Goal: Task Accomplishment & Management: Manage account settings

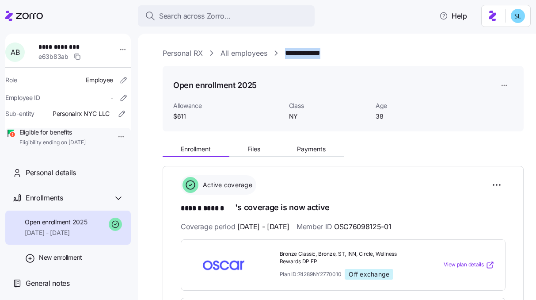
drag, startPoint x: 357, startPoint y: 54, endPoint x: 285, endPoint y: 53, distance: 72.1
click at [285, 53] on div "**********" at bounding box center [343, 53] width 361 height 11
copy link "**********"
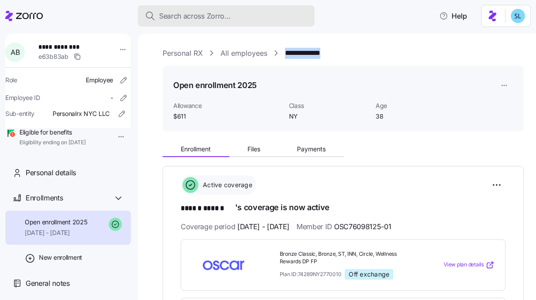
click at [261, 18] on div "Search across Zorro..." at bounding box center [226, 16] width 163 height 11
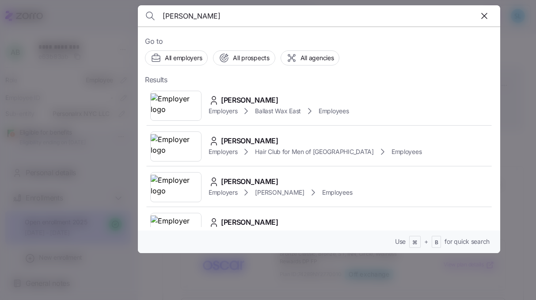
type input "katrina toll"
click at [241, 98] on span "Katrina Toll" at bounding box center [249, 100] width 57 height 11
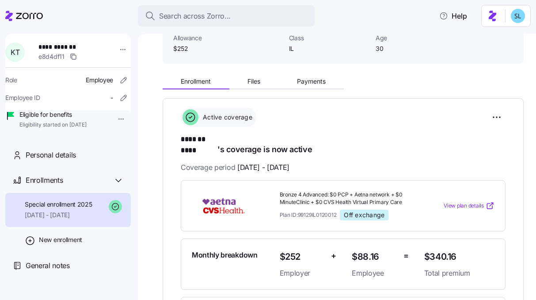
scroll to position [73, 0]
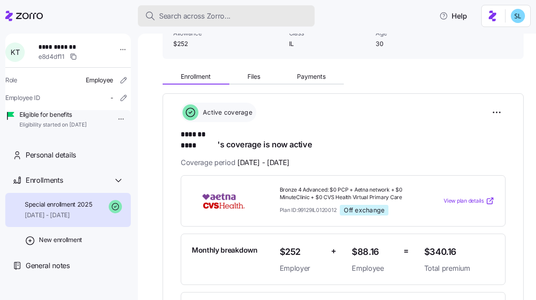
click at [214, 13] on span "Search across Zorro..." at bounding box center [195, 16] width 72 height 11
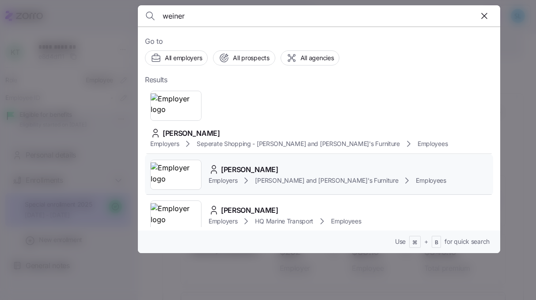
type input "weiner"
click at [280, 154] on div "DANIEL WEINER Employers Bernie and Phyl's Furniture Employees" at bounding box center [319, 174] width 348 height 41
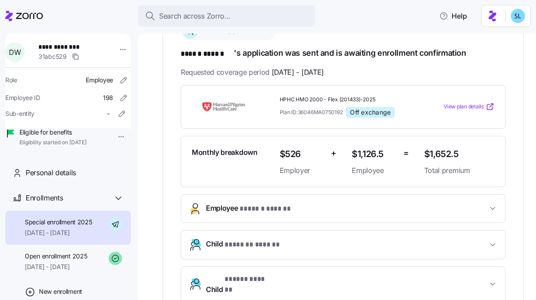
scroll to position [263, 0]
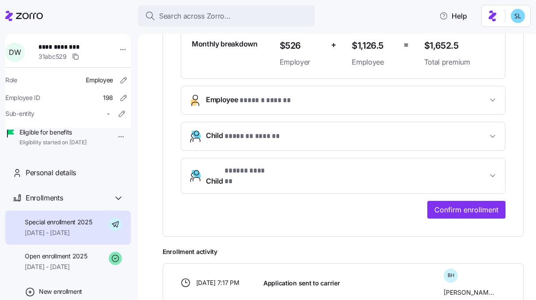
click at [465, 214] on div "**********" at bounding box center [343, 69] width 361 height 333
click at [464, 209] on button "Confirm enrollment" at bounding box center [467, 210] width 78 height 18
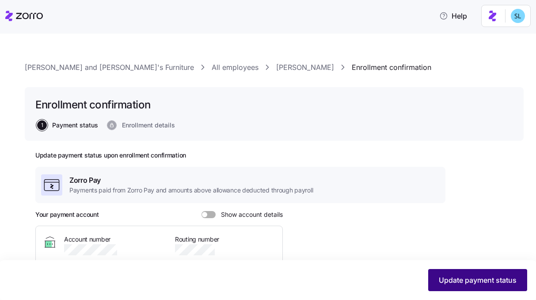
click at [474, 279] on span "Update payment status" at bounding box center [478, 280] width 78 height 11
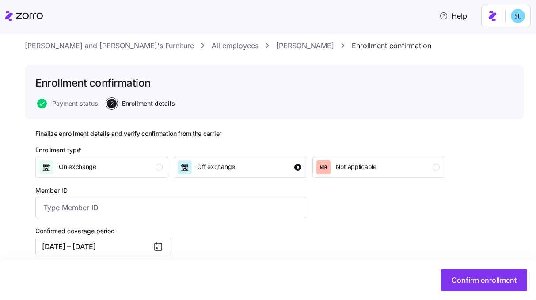
scroll to position [71, 0]
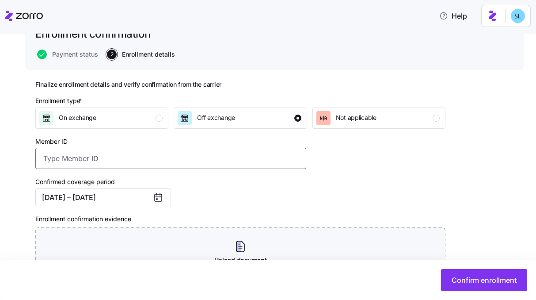
click at [197, 158] on input "Member ID" at bounding box center [170, 158] width 271 height 21
paste input "695641"
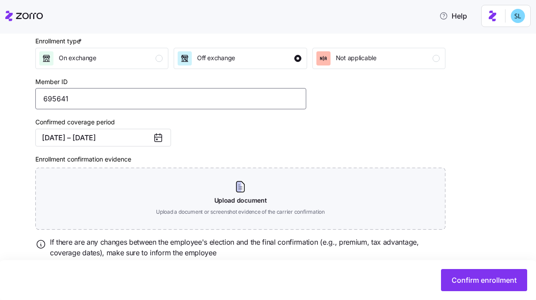
scroll to position [138, 0]
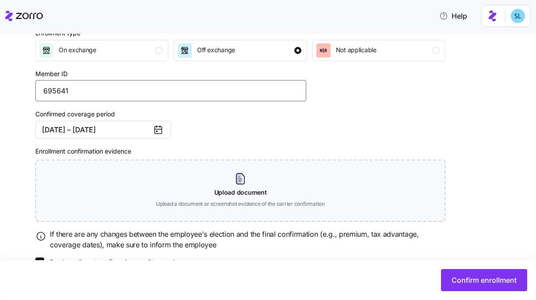
type input "695641"
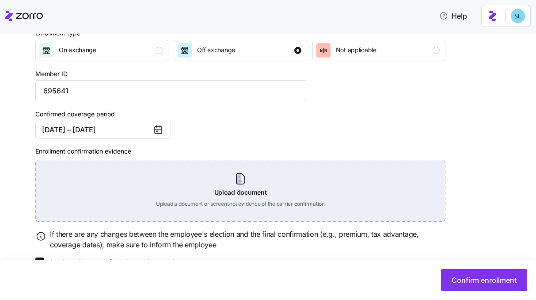
click at [260, 187] on div "Upload document Upload a document or screenshot evidence of the carrier confirm…" at bounding box center [240, 191] width 410 height 62
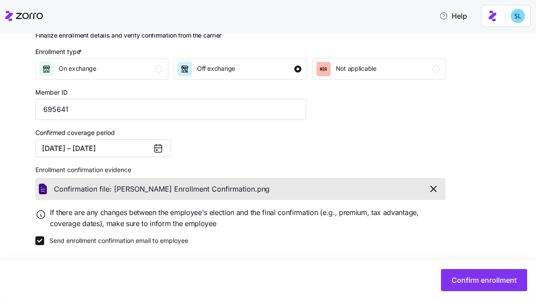
scroll to position [120, 0]
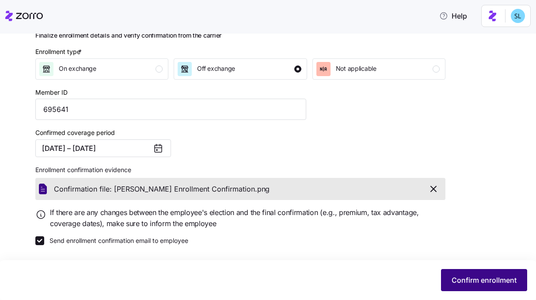
click at [474, 283] on span "Confirm enrollment" at bounding box center [484, 280] width 65 height 11
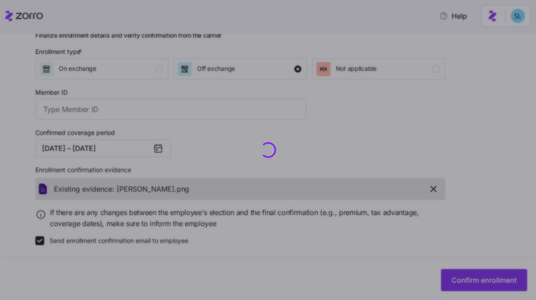
type input "695641"
checkbox input "false"
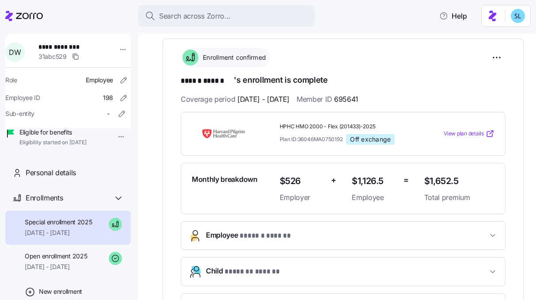
scroll to position [63, 0]
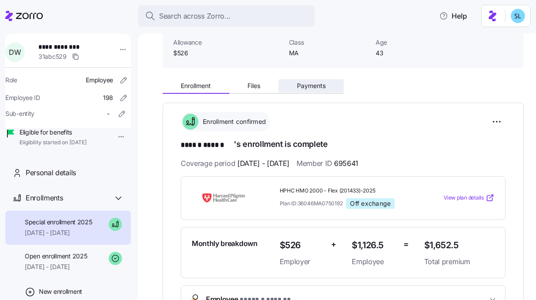
click at [322, 91] on button "Payments" at bounding box center [311, 85] width 65 height 13
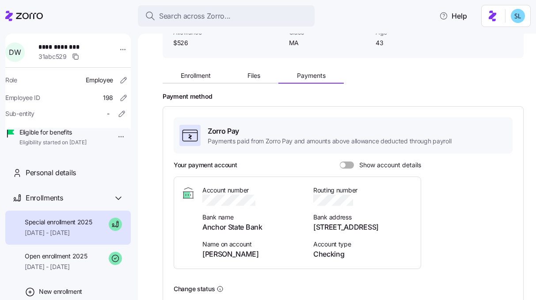
scroll to position [75, 0]
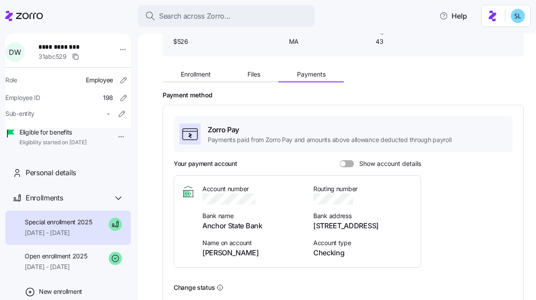
click at [341, 165] on span at bounding box center [342, 163] width 5 height 5
click at [340, 160] on input "Show account details" at bounding box center [340, 160] width 0 height 0
click at [268, 200] on icon "button" at bounding box center [264, 199] width 9 height 9
click at [360, 197] on icon "button" at bounding box center [358, 199] width 9 height 9
click at [244, 252] on span "DANIEL WEINER" at bounding box center [253, 252] width 100 height 11
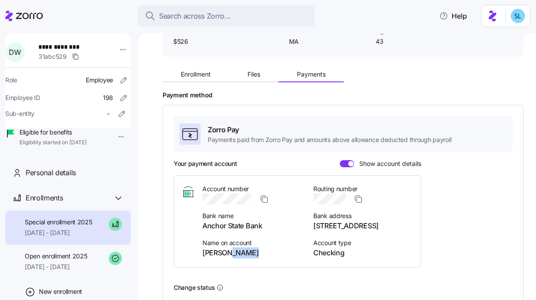
click at [244, 252] on span "DANIEL WEINER" at bounding box center [253, 252] width 100 height 11
copy span "DANIEL WEINER"
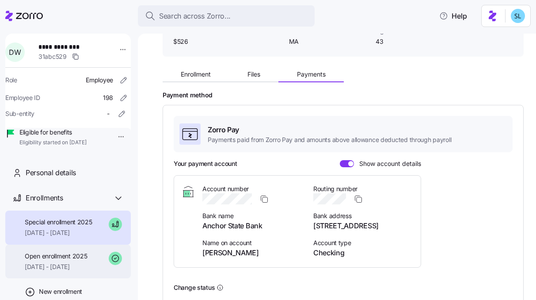
click at [77, 271] on span "08/01/2025 - 08/31/2025" at bounding box center [56, 266] width 62 height 9
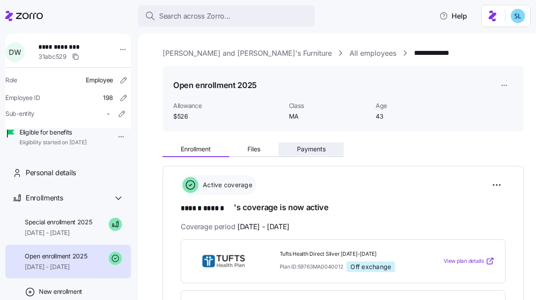
click at [310, 152] on span "Payments" at bounding box center [311, 149] width 29 height 6
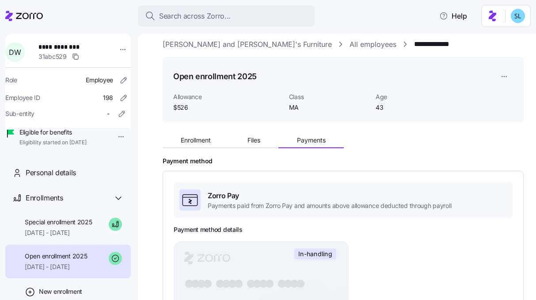
scroll to position [9, 0]
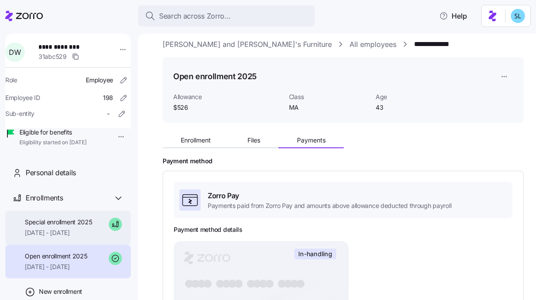
click at [86, 237] on span "09/01/2025 - 12/31/2025" at bounding box center [59, 232] width 68 height 9
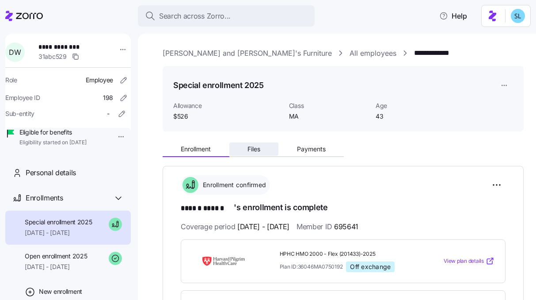
click at [262, 148] on button "Files" at bounding box center [254, 148] width 50 height 13
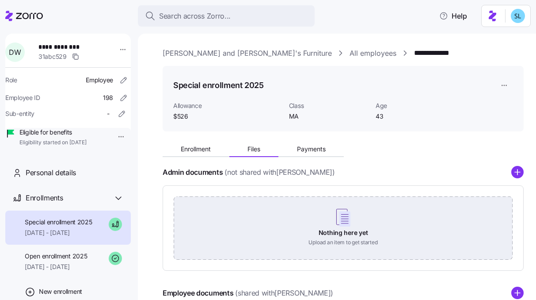
click at [318, 121] on div "**********" at bounding box center [343, 241] width 361 height 387
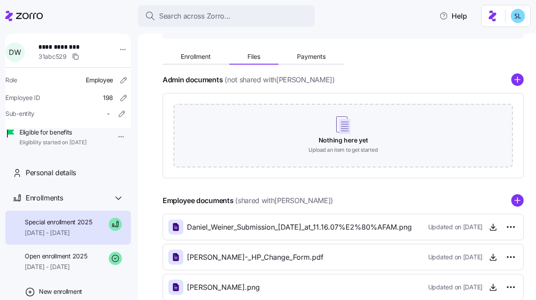
scroll to position [91, 0]
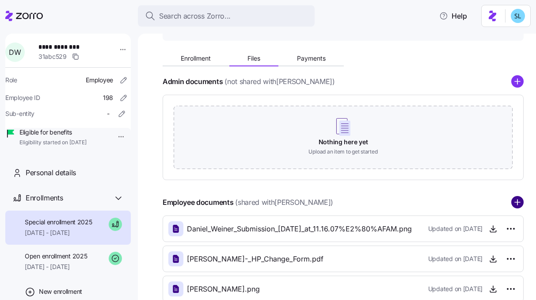
click at [512, 201] on circle "add icon" at bounding box center [517, 202] width 11 height 11
click at [515, 202] on icon "add icon" at bounding box center [517, 202] width 5 height 0
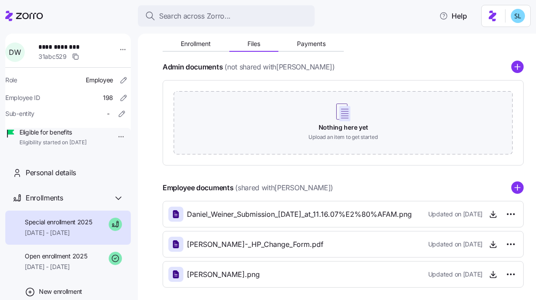
scroll to position [146, 0]
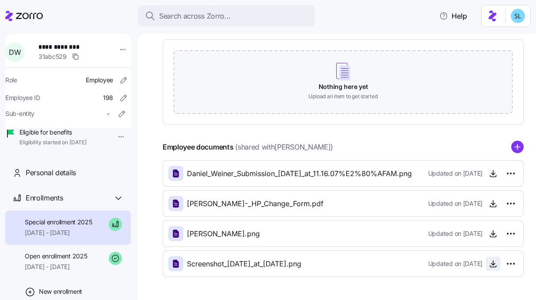
click at [493, 266] on span "button" at bounding box center [493, 263] width 13 height 13
click at [489, 266] on icon "button" at bounding box center [493, 263] width 9 height 9
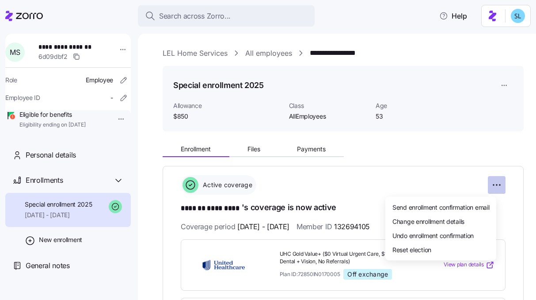
click at [493, 183] on html "**********" at bounding box center [268, 147] width 536 height 294
click at [459, 223] on span "Change enrollment details" at bounding box center [429, 220] width 72 height 9
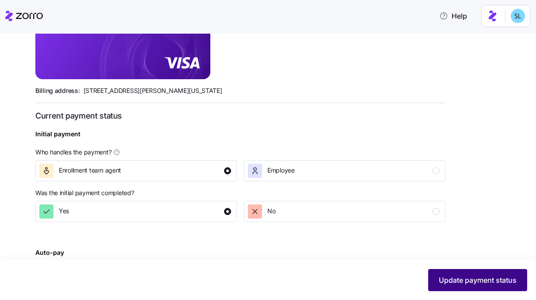
scroll to position [318, 0]
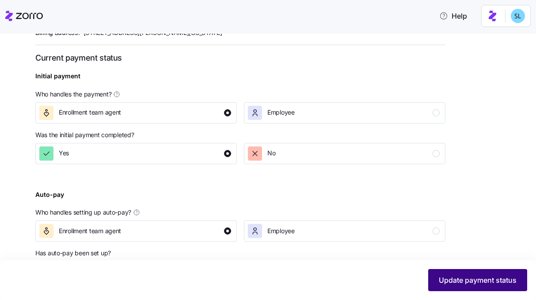
click at [489, 283] on span "Update payment status" at bounding box center [478, 280] width 78 height 11
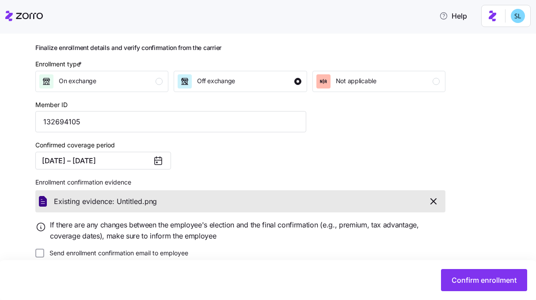
scroll to position [120, 0]
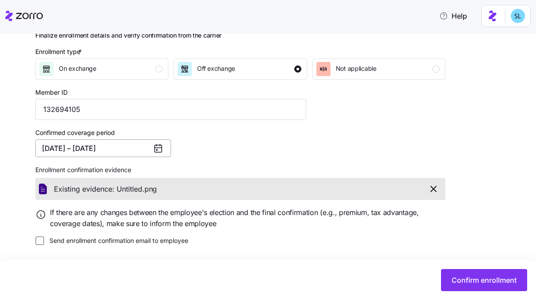
click at [118, 151] on button "04/01/2025 – 12/31/2025" at bounding box center [103, 148] width 136 height 18
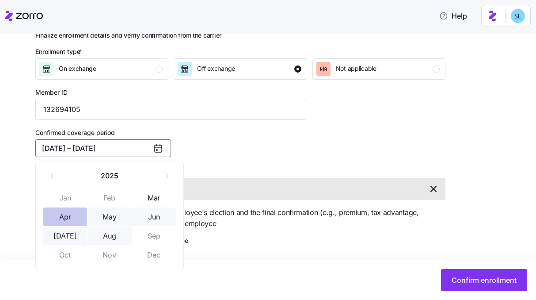
click at [77, 212] on button "Apr" at bounding box center [65, 216] width 44 height 19
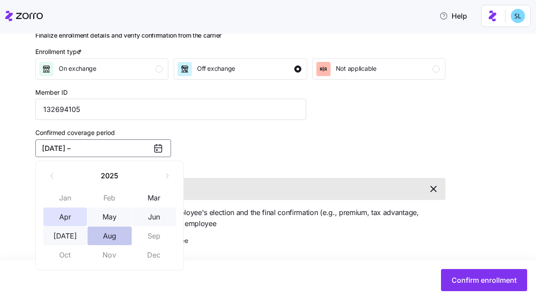
click at [109, 238] on button "Aug" at bounding box center [110, 235] width 44 height 19
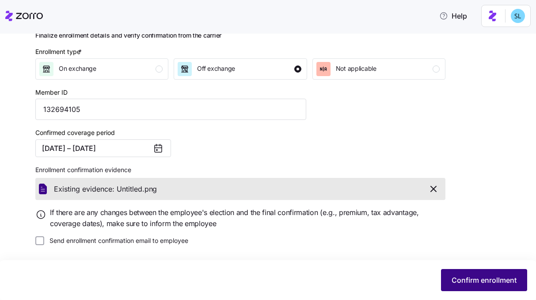
click at [488, 284] on span "Confirm enrollment" at bounding box center [484, 280] width 65 height 11
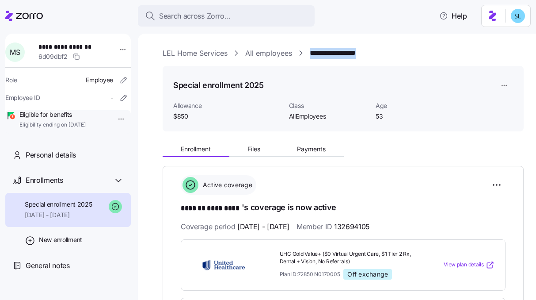
drag, startPoint x: 375, startPoint y: 54, endPoint x: 307, endPoint y: 54, distance: 67.2
click at [307, 54] on div "**********" at bounding box center [343, 53] width 361 height 11
copy link "**********"
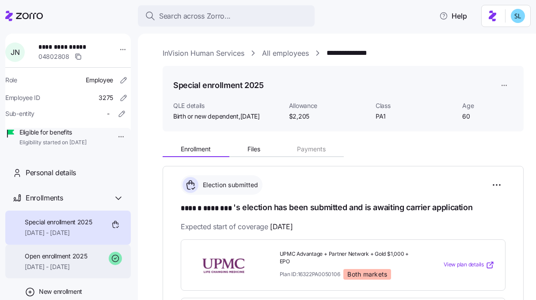
click at [64, 260] on span "Open enrollment 2025" at bounding box center [56, 256] width 62 height 9
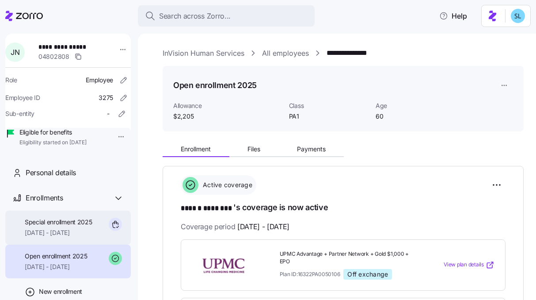
click at [65, 237] on span "08/11/2025 - 12/31/2025" at bounding box center [59, 232] width 68 height 9
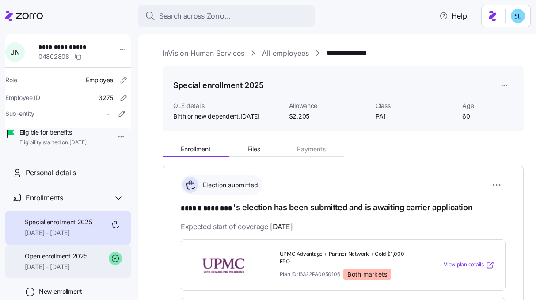
click at [65, 260] on span "Open enrollment 2025" at bounding box center [56, 256] width 62 height 9
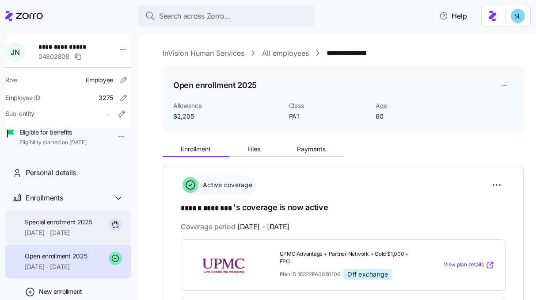
click at [63, 237] on span "08/11/2025 - 12/31/2025" at bounding box center [59, 232] width 68 height 9
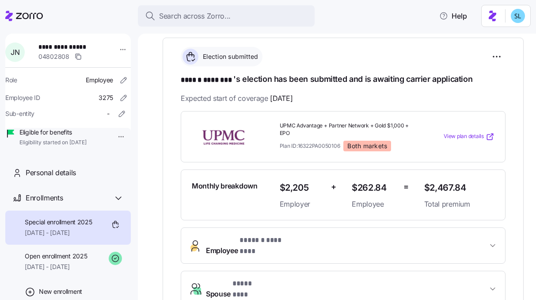
scroll to position [115, 0]
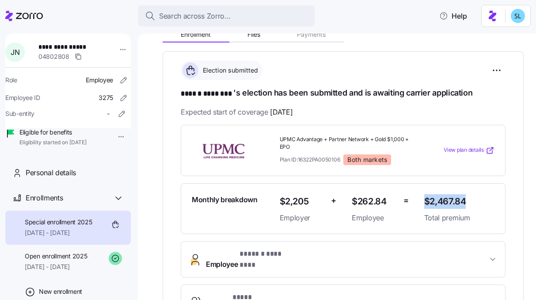
drag, startPoint x: 471, startPoint y: 199, endPoint x: 421, endPoint y: 201, distance: 49.6
click at [424, 201] on span "$2,467.84" at bounding box center [459, 201] width 70 height 15
copy span "$2,467.84"
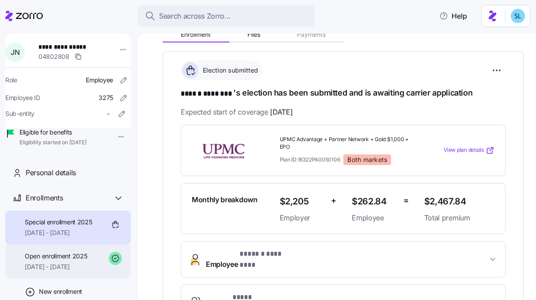
click at [62, 260] on span "Open enrollment 2025" at bounding box center [56, 256] width 62 height 9
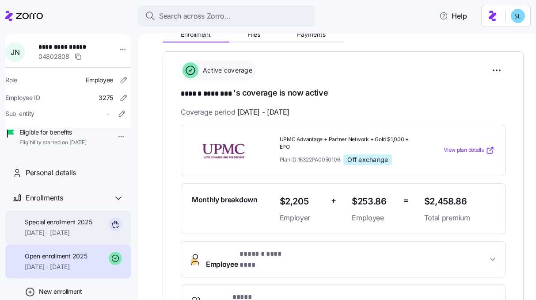
click at [57, 237] on span "08/11/2025 - 12/31/2025" at bounding box center [59, 232] width 68 height 9
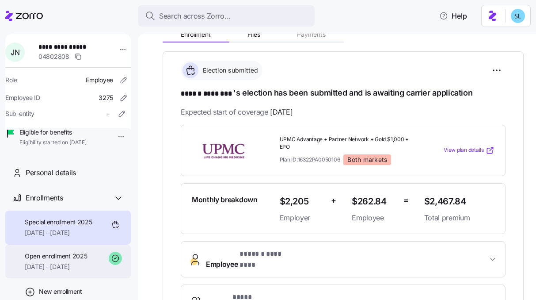
click at [69, 271] on span "01/01/2025 - 12/31/2025" at bounding box center [56, 266] width 62 height 9
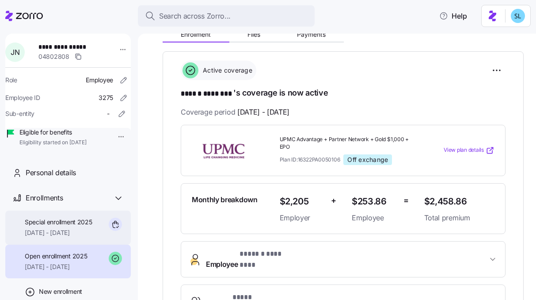
click at [65, 245] on div "Special enrollment 2025 08/11/2025 - 12/31/2025" at bounding box center [68, 227] width 126 height 34
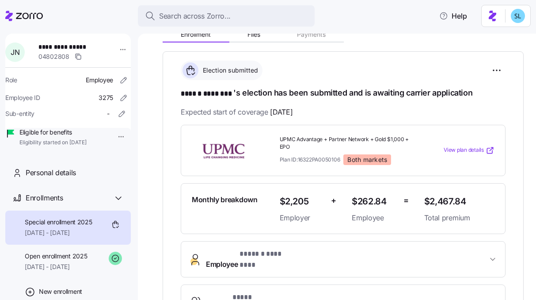
click at [436, 203] on span "$2,467.84" at bounding box center [459, 201] width 70 height 15
copy span "$2,467.84"
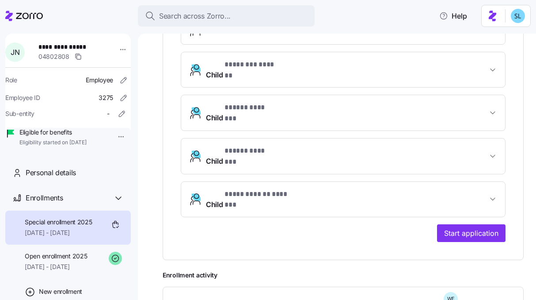
scroll to position [579, 0]
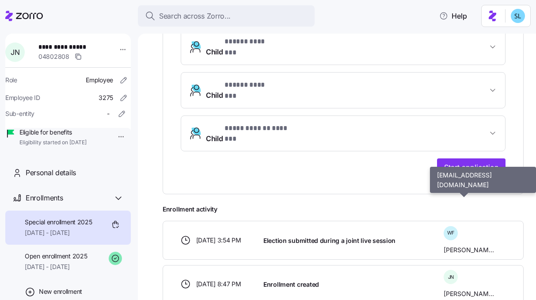
click at [470, 245] on span "William Freyvogel" at bounding box center [469, 249] width 50 height 9
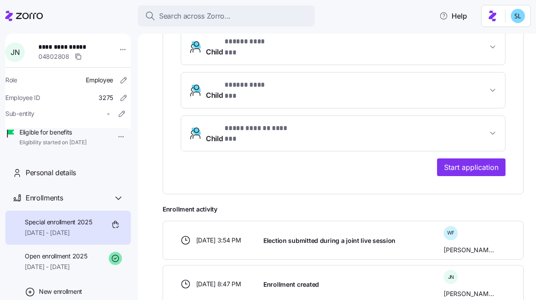
click at [470, 245] on span "William Freyvogel" at bounding box center [469, 249] width 50 height 9
copy div "William Freyvogel"
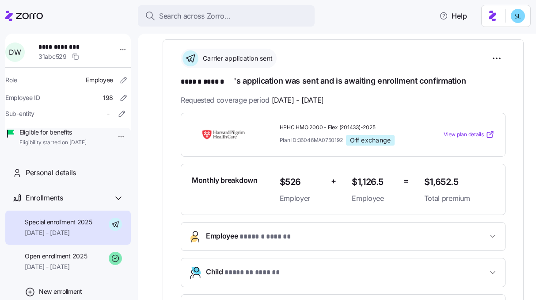
scroll to position [150, 0]
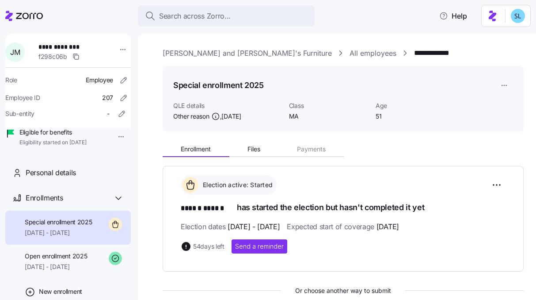
scroll to position [164, 0]
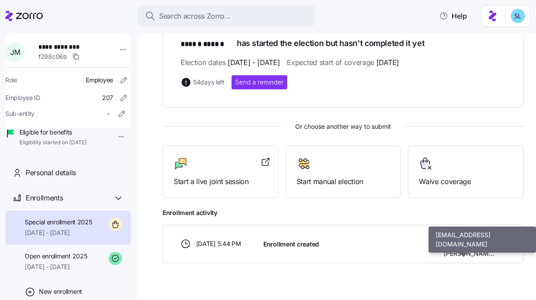
click at [476, 253] on span "JUSTIN MALSKY" at bounding box center [469, 253] width 50 height 9
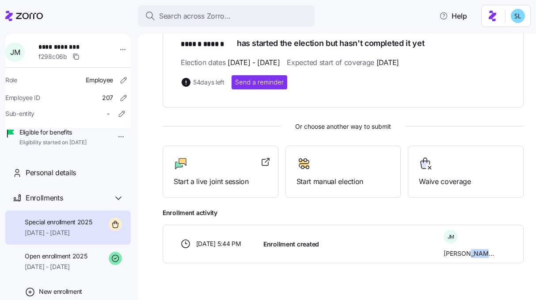
click at [476, 253] on span "JUSTIN MALSKY" at bounding box center [469, 253] width 50 height 9
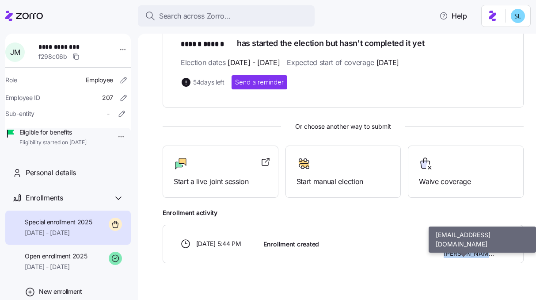
click at [476, 253] on span "JUSTIN MALSKY" at bounding box center [469, 253] width 50 height 9
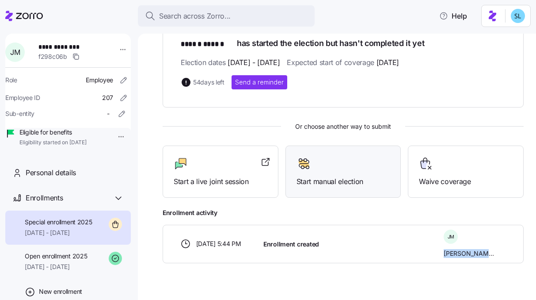
copy body "JUSTIN MALSKY"
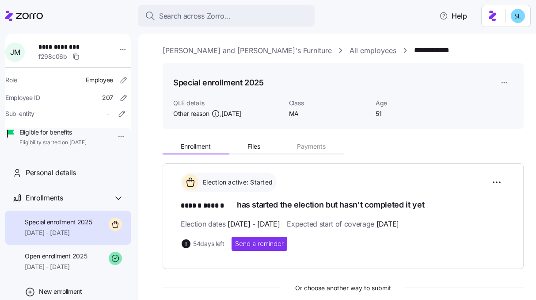
scroll to position [0, 0]
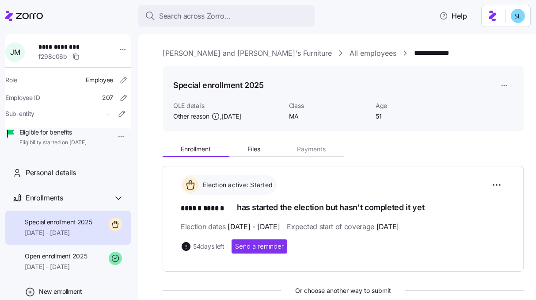
click at [496, 80] on html "**********" at bounding box center [268, 147] width 536 height 294
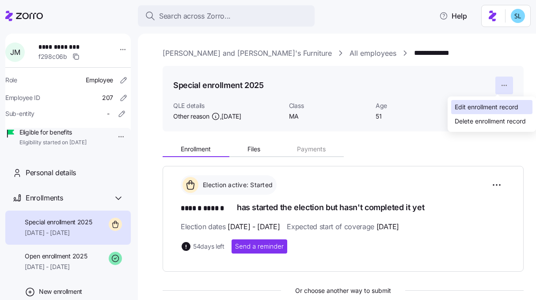
click at [496, 103] on div "Edit enrollment record" at bounding box center [487, 107] width 64 height 10
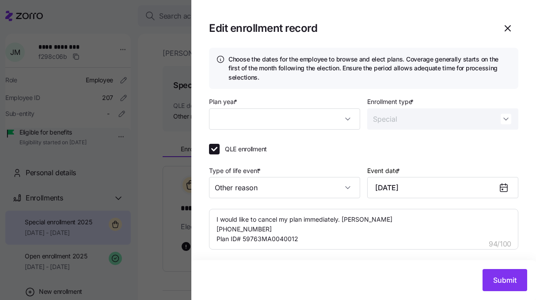
type textarea "x"
type input "2025"
type textarea "x"
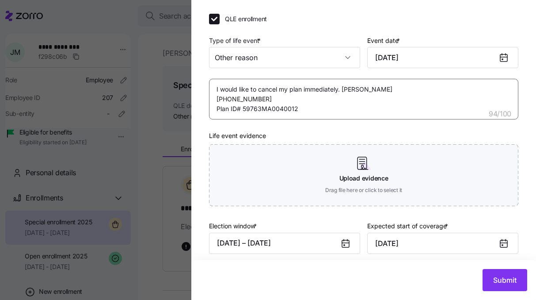
scroll to position [138, 0]
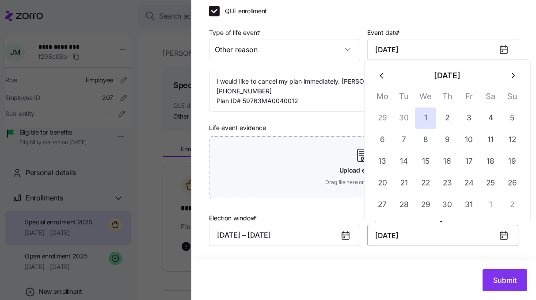
click at [388, 237] on input "October 1, 2025" at bounding box center [442, 235] width 151 height 21
click at [381, 78] on icon "button" at bounding box center [383, 76] width 10 height 10
click at [385, 119] on button "1" at bounding box center [382, 117] width 21 height 21
type input "September 1, 2025"
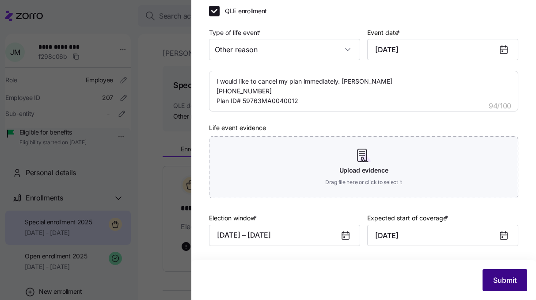
click at [496, 281] on span "Submit" at bounding box center [504, 280] width 23 height 11
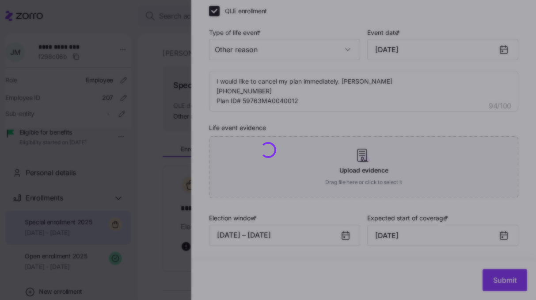
type textarea "x"
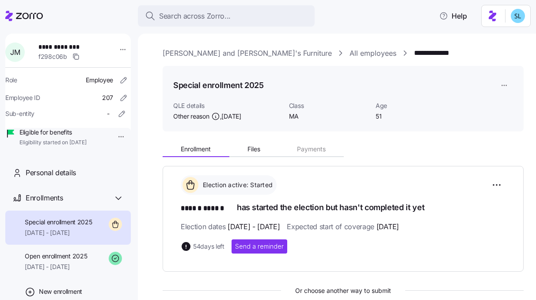
click at [245, 48] on link "[PERSON_NAME] and [PERSON_NAME]'s Furniture" at bounding box center [247, 53] width 169 height 11
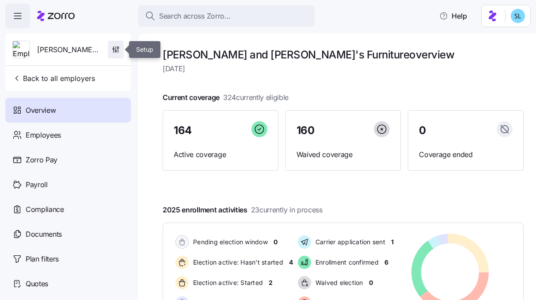
click at [119, 56] on span "button" at bounding box center [115, 49] width 15 height 17
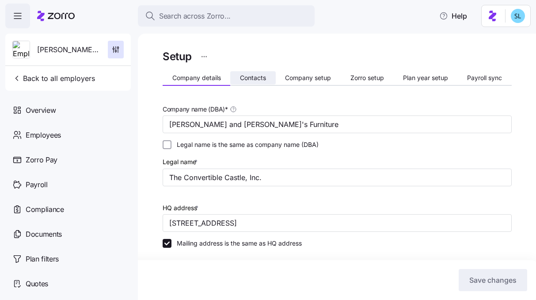
click at [254, 77] on span "Contacts" at bounding box center [253, 78] width 26 height 6
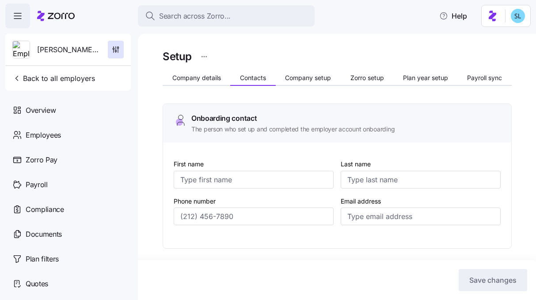
type input "Lynn"
type input "Sarcione"
type input "lsarcione@bernphyl.com"
type input "Larry"
type input "Rubin"
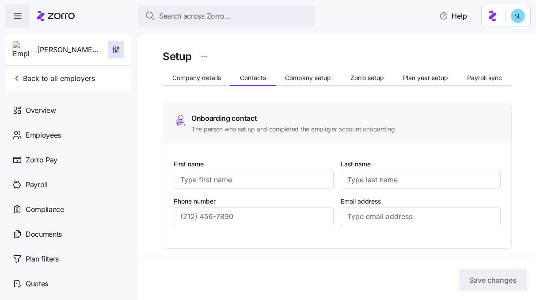
type input "lhrubin@bernphyl.com"
type input "Lynn"
type input "Sarcione"
type input "lsarcione@bernphyl.com"
type input "Kelly"
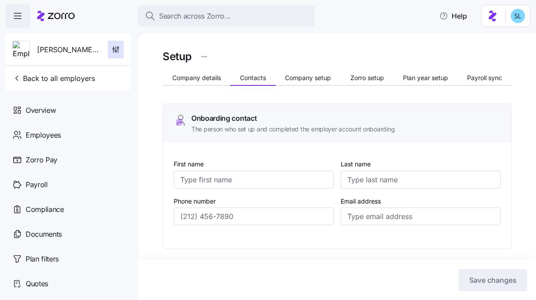
type input "O'Neil"
type input "koneil@bernphyl.com"
type input "(774) 504-8943"
type input "(508) 286-4000"
type input "(774) 504-8943"
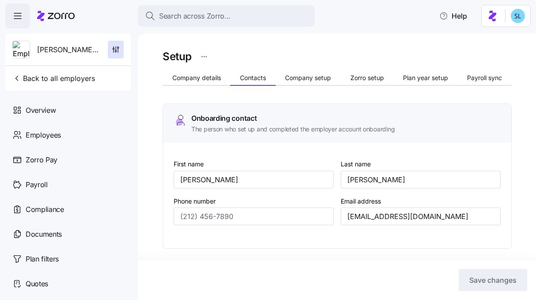
type input "(617) 943-5348"
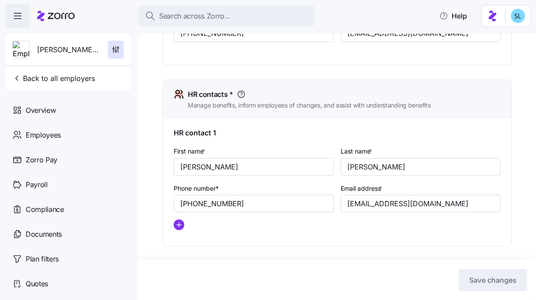
scroll to position [343, 0]
click at [363, 207] on input "lsarcione@bernphyl.com" at bounding box center [421, 204] width 160 height 18
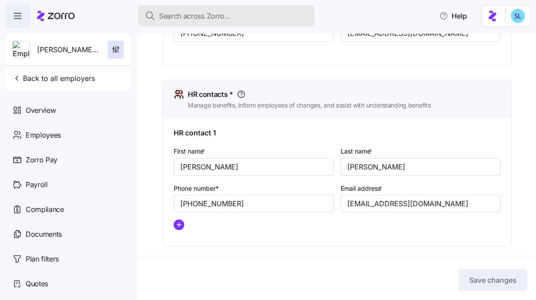
click at [280, 13] on div "Search across Zorro..." at bounding box center [226, 16] width 163 height 11
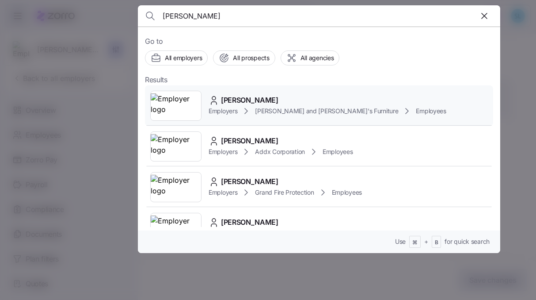
type input "justin mal"
click at [267, 90] on div "JUSTIN MALSKY Employers Bernie and Phyl's Furniture Employees" at bounding box center [319, 105] width 348 height 41
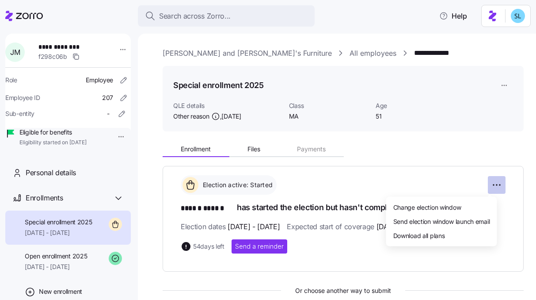
click at [488, 187] on html "**********" at bounding box center [268, 147] width 536 height 294
click at [497, 84] on html "**********" at bounding box center [268, 147] width 536 height 294
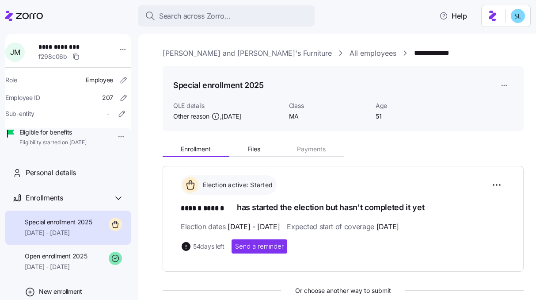
click at [497, 84] on html "**********" at bounding box center [268, 147] width 536 height 294
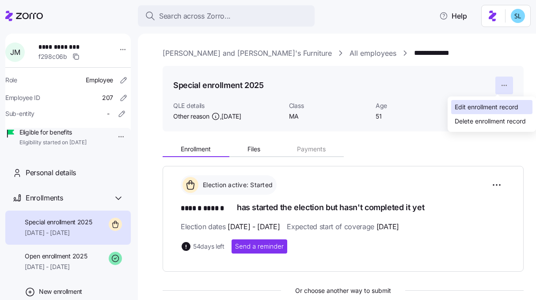
click at [493, 106] on div "Edit enrollment record" at bounding box center [487, 107] width 64 height 10
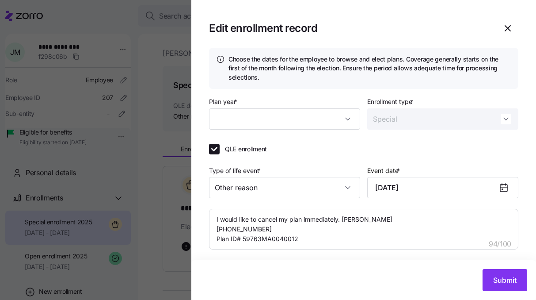
type textarea "x"
type input "2025"
type textarea "x"
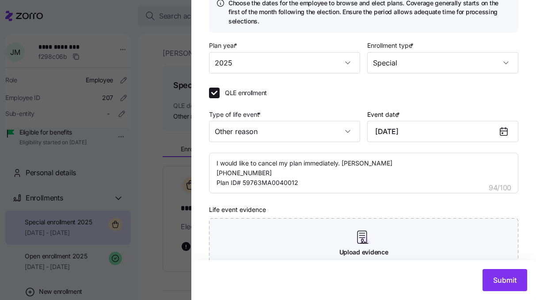
scroll to position [138, 0]
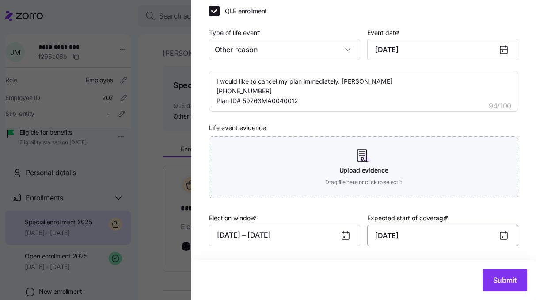
click at [410, 233] on input "September 1, 2025" at bounding box center [442, 235] width 151 height 21
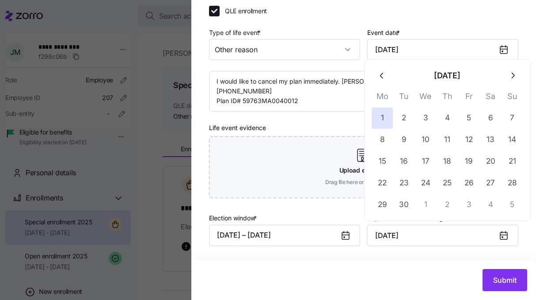
click at [505, 76] on button "button" at bounding box center [512, 75] width 21 height 21
click at [421, 114] on button "1" at bounding box center [425, 117] width 21 height 21
type input "October 1, 2025"
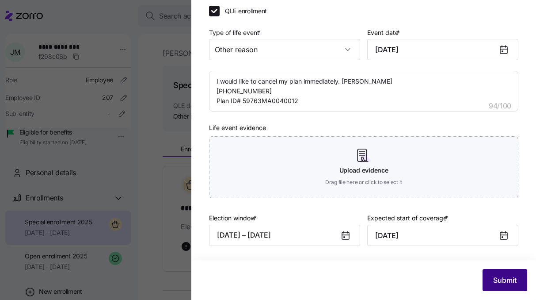
click at [502, 275] on span "Submit" at bounding box center [504, 280] width 23 height 11
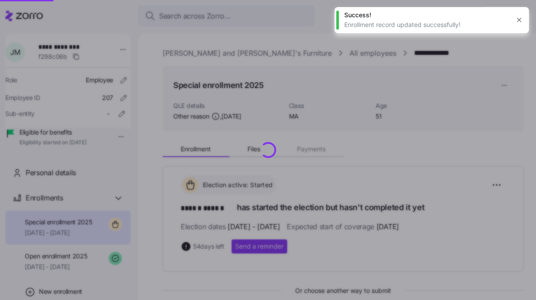
type textarea "x"
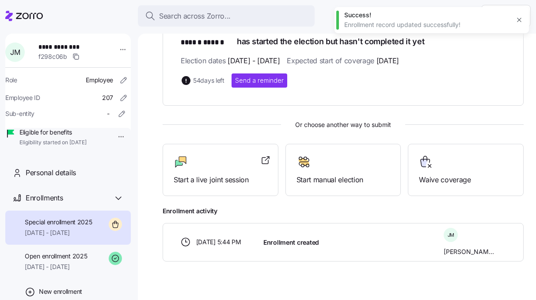
scroll to position [180, 0]
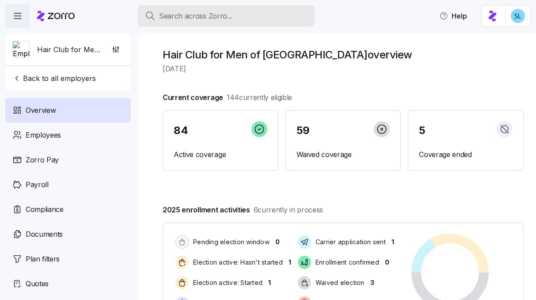
click at [267, 15] on div "Search across Zorro..." at bounding box center [226, 16] width 163 height 11
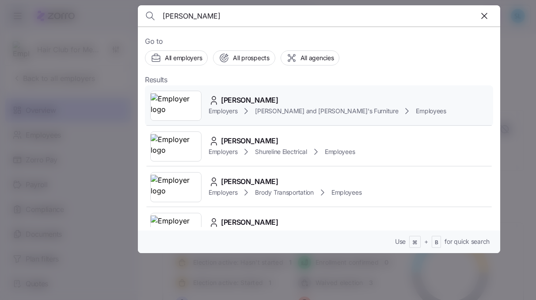
type input "[PERSON_NAME]"
click at [268, 103] on span "[PERSON_NAME]" at bounding box center [249, 100] width 57 height 11
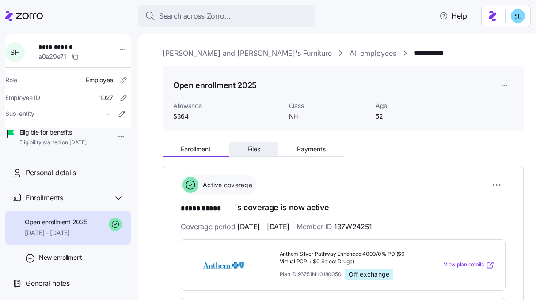
click at [251, 145] on button "Files" at bounding box center [254, 148] width 50 height 13
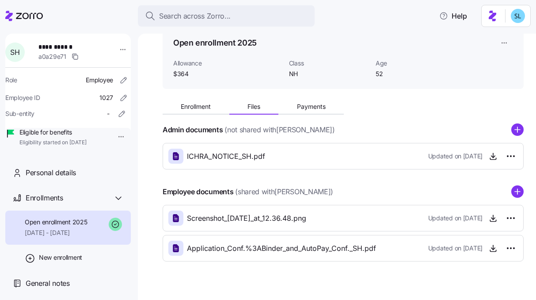
scroll to position [57, 0]
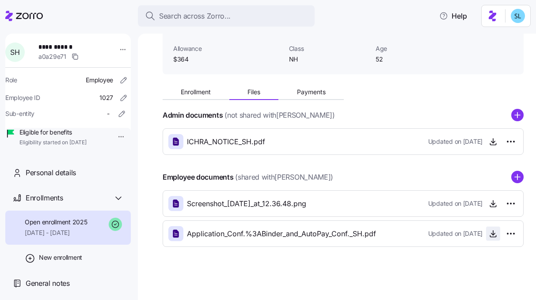
click at [491, 237] on span "button" at bounding box center [493, 233] width 13 height 13
click at [489, 233] on icon "button" at bounding box center [493, 233] width 9 height 9
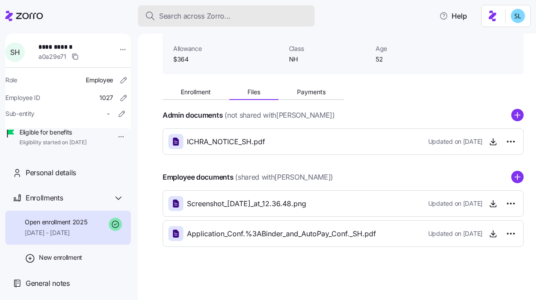
click at [287, 15] on div "Search across Zorro..." at bounding box center [226, 16] width 163 height 11
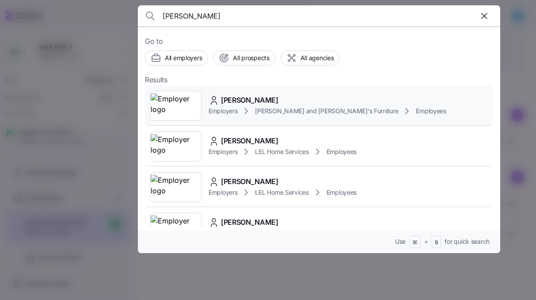
type input "[PERSON_NAME]"
click at [269, 98] on span "[PERSON_NAME]" at bounding box center [249, 100] width 57 height 11
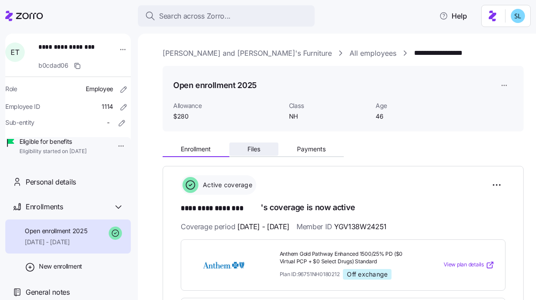
click at [250, 146] on span "Files" at bounding box center [254, 149] width 13 height 6
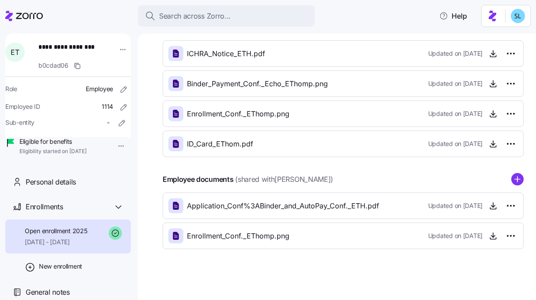
scroll to position [147, 0]
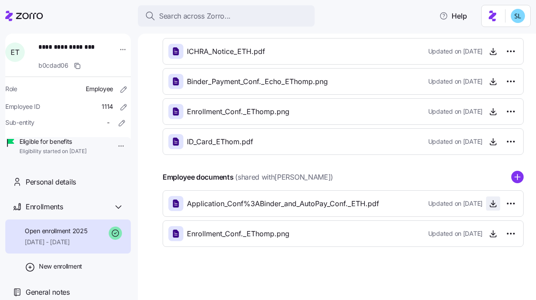
click at [489, 207] on icon "button" at bounding box center [493, 203] width 9 height 9
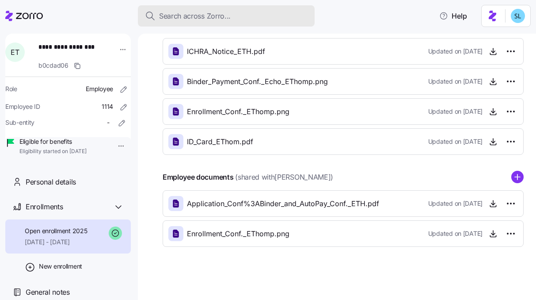
click at [206, 15] on span "Search across Zorro..." at bounding box center [195, 16] width 72 height 11
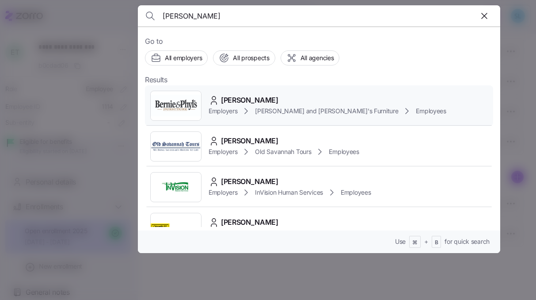
type input "[PERSON_NAME]"
click at [336, 103] on div "[PERSON_NAME]" at bounding box center [328, 100] width 238 height 11
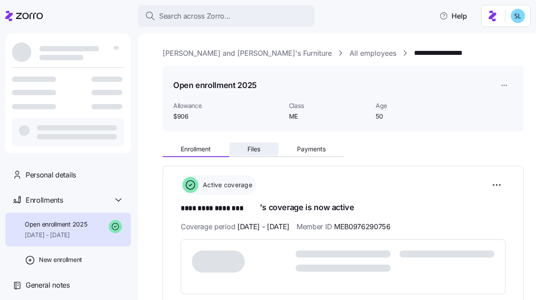
click at [253, 150] on span "Files" at bounding box center [254, 149] width 13 height 6
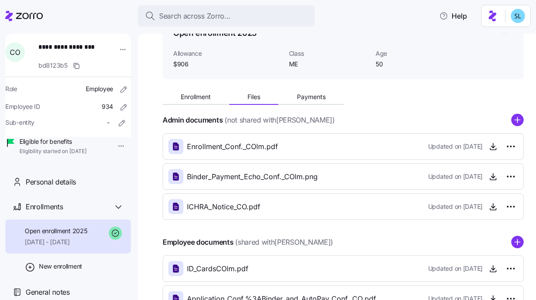
scroll to position [98, 0]
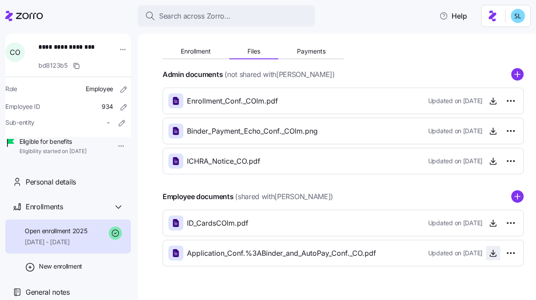
click at [489, 256] on icon "button" at bounding box center [493, 253] width 9 height 9
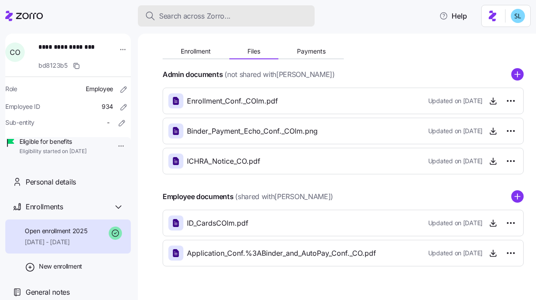
click at [226, 16] on span "Search across Zorro..." at bounding box center [195, 16] width 72 height 11
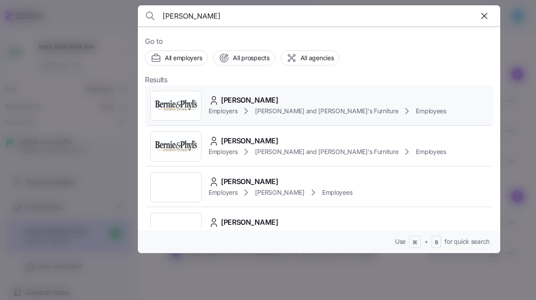
type input "SEAN MORROS"
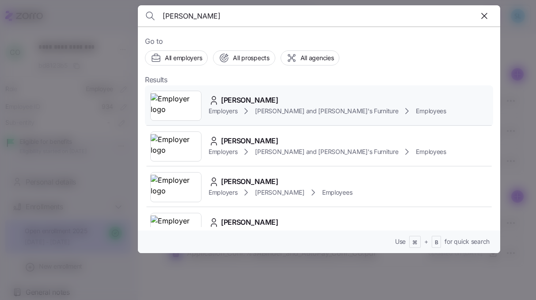
click at [259, 102] on span "SEAN MORROS" at bounding box center [249, 100] width 57 height 11
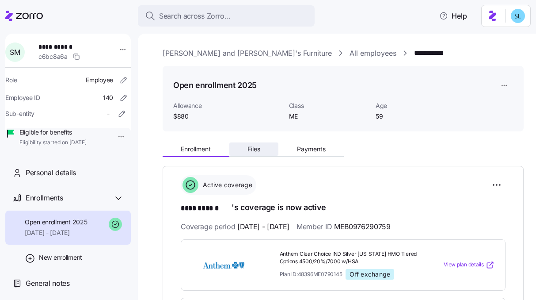
click at [277, 150] on button "Files" at bounding box center [254, 148] width 50 height 13
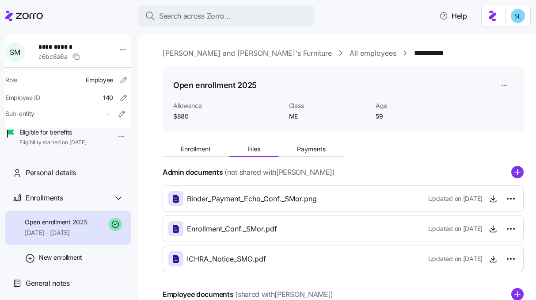
scroll to position [117, 0]
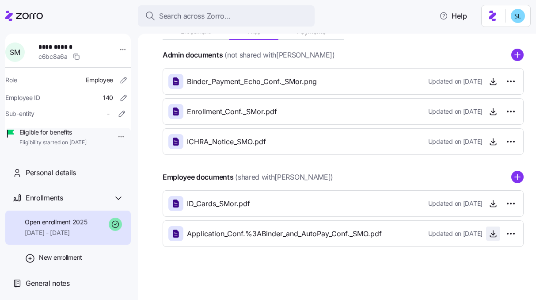
click at [487, 240] on span "button" at bounding box center [493, 233] width 13 height 13
click at [490, 236] on icon "button" at bounding box center [493, 236] width 6 height 1
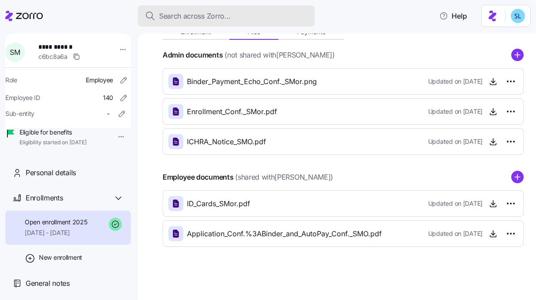
click at [305, 15] on div "Search across Zorro..." at bounding box center [226, 16] width 163 height 11
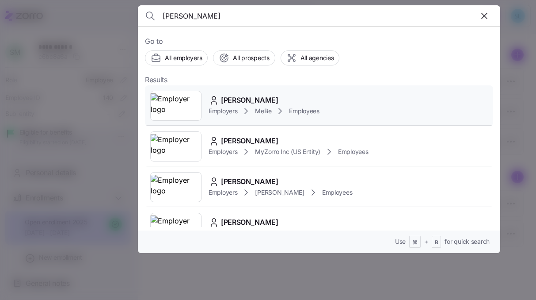
type input "[PERSON_NAME]"
click at [309, 88] on div "Benjamin Lopez Employers MeBe Employees" at bounding box center [319, 105] width 348 height 41
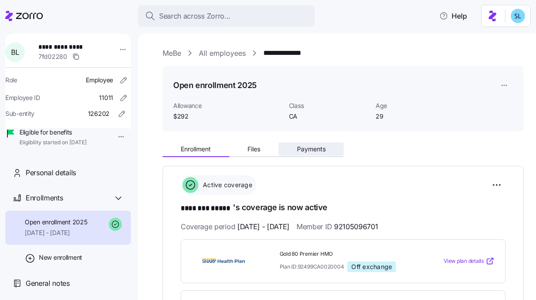
click at [335, 147] on button "Payments" at bounding box center [311, 148] width 65 height 13
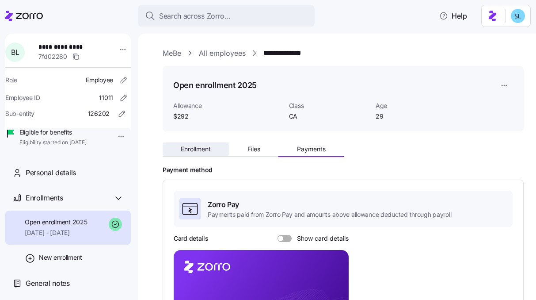
click at [214, 149] on button "Enrollment" at bounding box center [196, 148] width 67 height 13
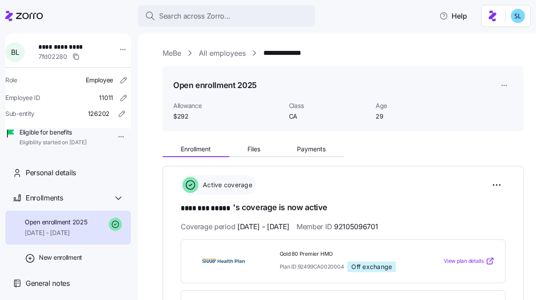
click at [378, 227] on span "92105096701" at bounding box center [356, 226] width 44 height 11
copy span "92105096701"
click at [398, 108] on span "Age" at bounding box center [416, 105] width 80 height 9
click at [326, 141] on div "Enrollment Files Payments" at bounding box center [343, 147] width 361 height 19
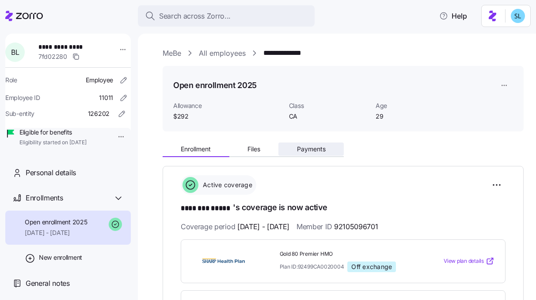
click at [321, 148] on span "Payments" at bounding box center [311, 149] width 29 height 6
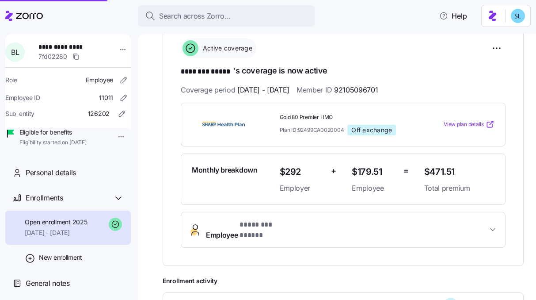
scroll to position [147, 0]
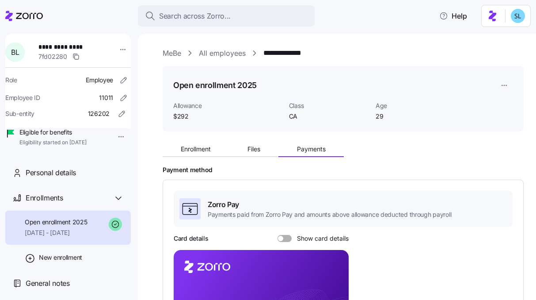
scroll to position [74, 0]
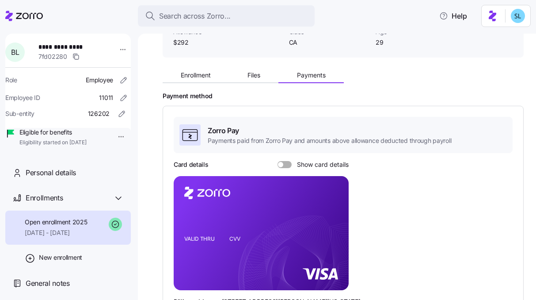
click at [290, 165] on span at bounding box center [287, 164] width 9 height 7
click at [278, 161] on input "Show card details" at bounding box center [278, 161] width 0 height 0
click at [333, 218] on icon "copy-to-clipboard" at bounding box center [333, 217] width 8 height 8
click at [260, 69] on button "Files" at bounding box center [254, 75] width 50 height 13
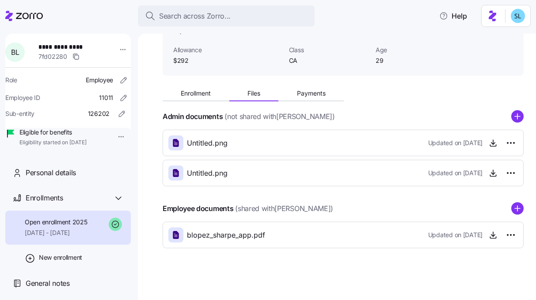
scroll to position [57, 0]
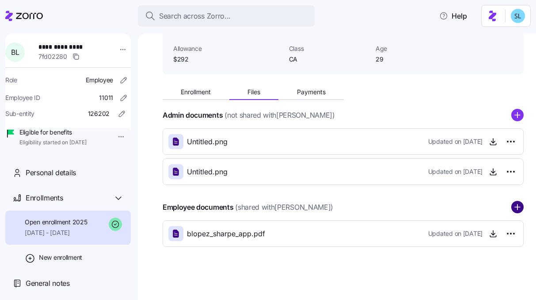
click at [514, 206] on circle "add icon" at bounding box center [517, 207] width 11 height 11
click at [203, 101] on div "Enrollment Files Payments Admin documents (not shared with [PERSON_NAME] ) Unti…" at bounding box center [343, 178] width 361 height 195
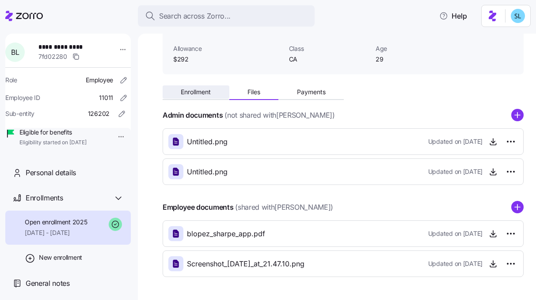
click at [205, 90] on span "Enrollment" at bounding box center [196, 92] width 30 height 6
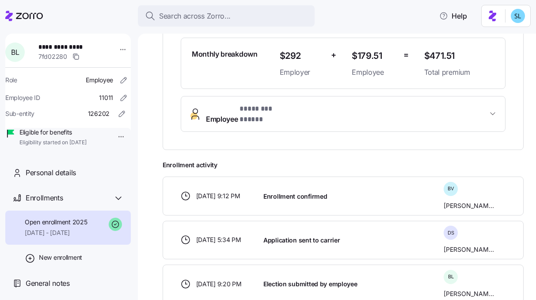
scroll to position [253, 0]
click at [271, 106] on span "* ******** ***** *" at bounding box center [268, 108] width 56 height 11
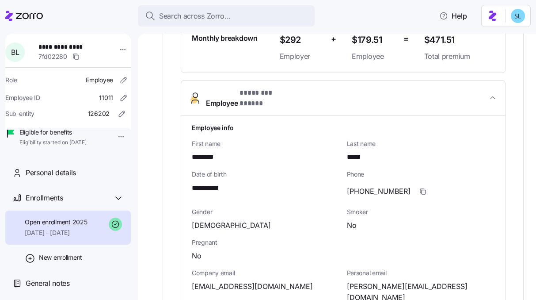
scroll to position [269, 0]
click at [383, 280] on span "[PERSON_NAME][EMAIL_ADDRESS][DOMAIN_NAME]" at bounding box center [421, 291] width 148 height 22
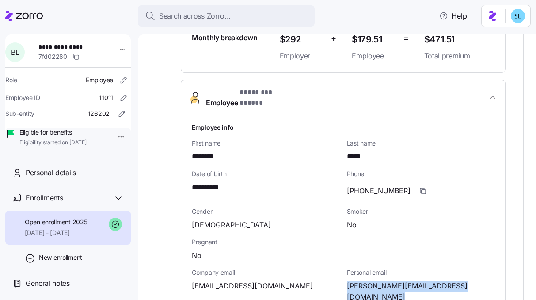
click at [383, 280] on span "[PERSON_NAME][EMAIL_ADDRESS][DOMAIN_NAME]" at bounding box center [421, 291] width 148 height 22
copy span "@"
click at [239, 280] on span "[EMAIL_ADDRESS][DOMAIN_NAME]" at bounding box center [252, 285] width 121 height 11
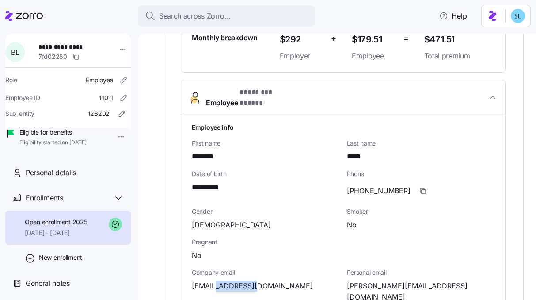
click at [239, 280] on span "[EMAIL_ADDRESS][DOMAIN_NAME]" at bounding box center [252, 285] width 121 height 11
copy span "mebefamily"
